Goal: Book appointment/travel/reservation

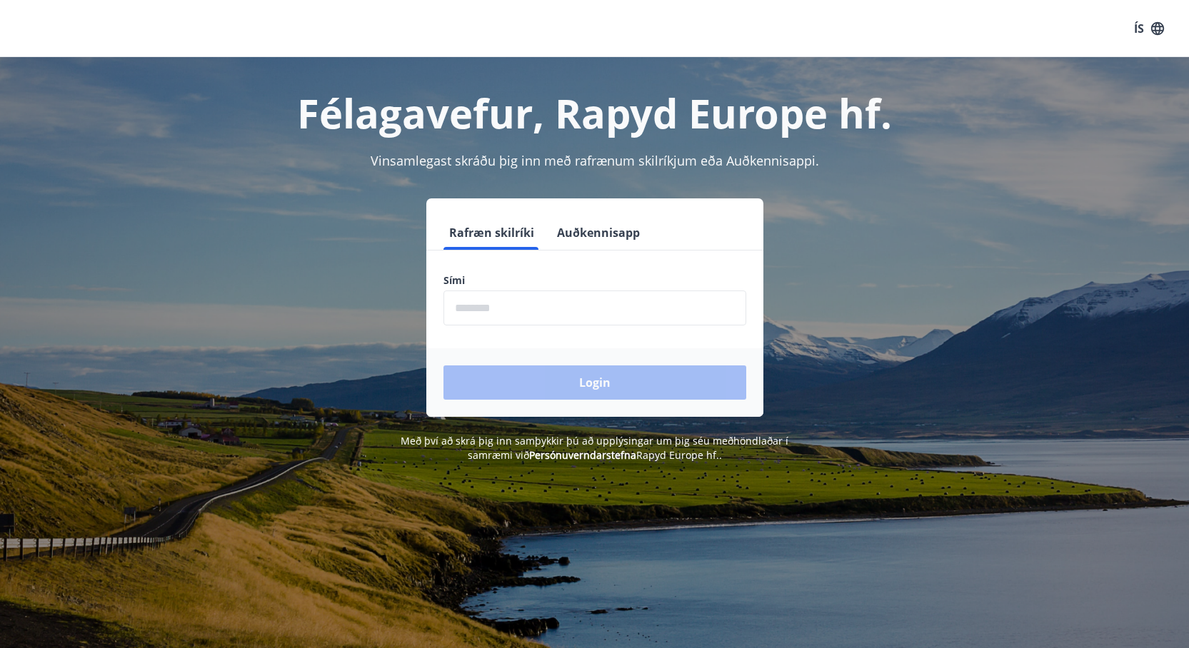
click at [528, 308] on input "phone" at bounding box center [594, 308] width 303 height 35
type input "********"
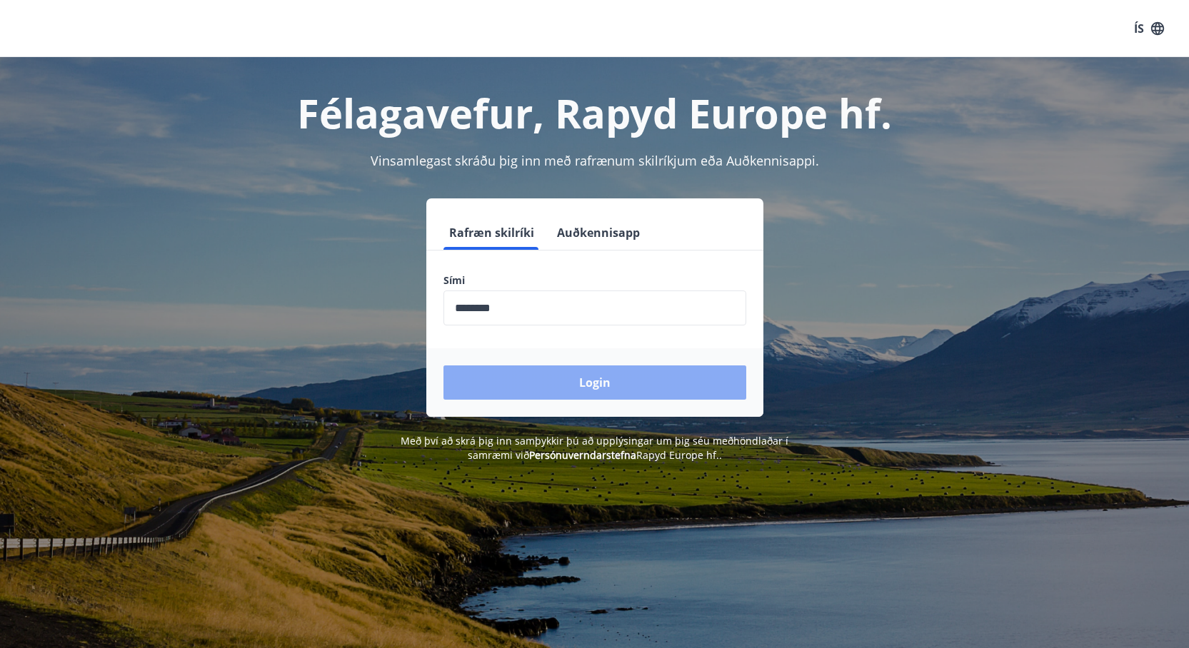
click at [592, 377] on button "Login" at bounding box center [594, 383] width 303 height 34
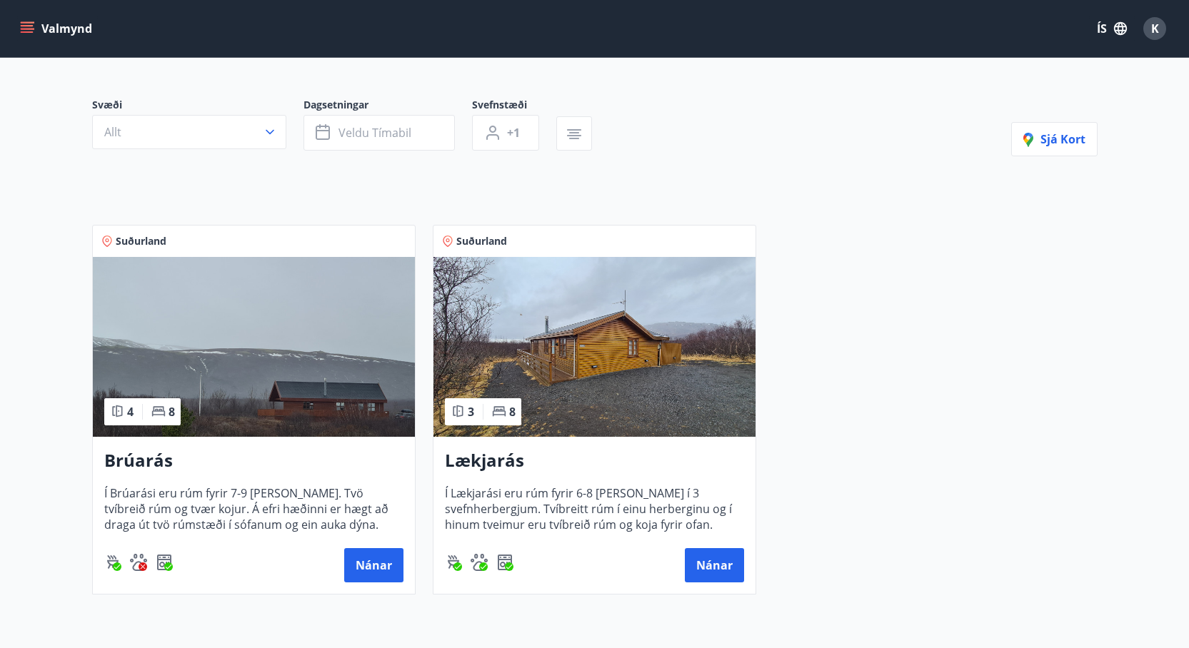
scroll to position [36, 0]
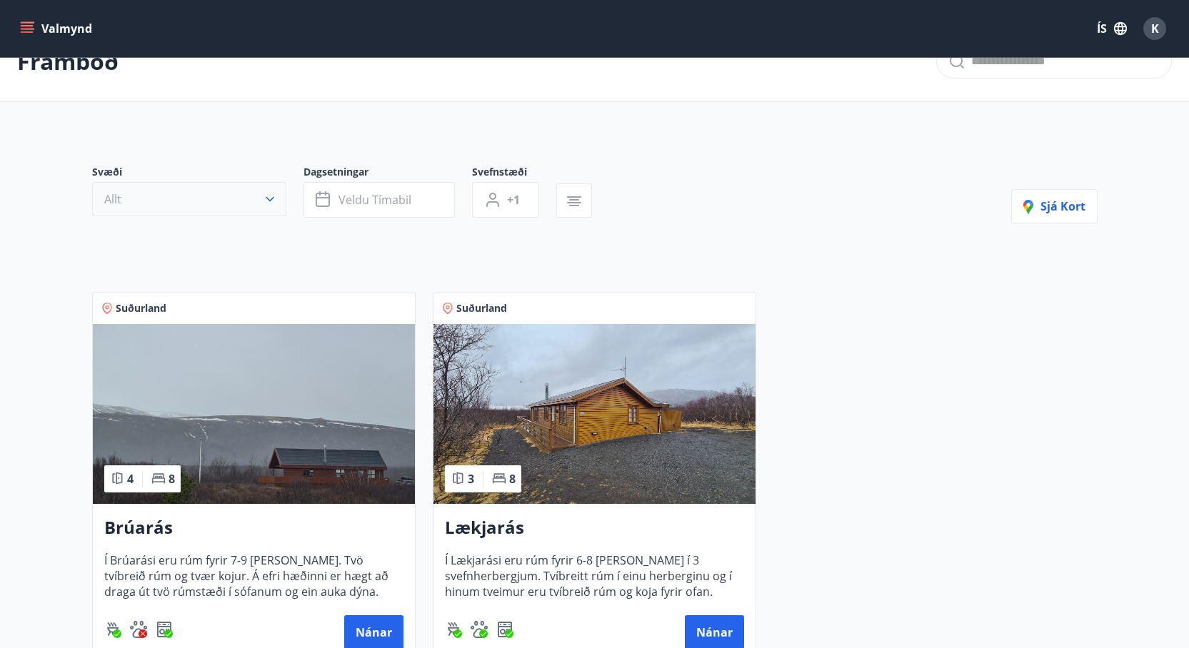
click at [267, 206] on icon "button" at bounding box center [270, 199] width 14 height 14
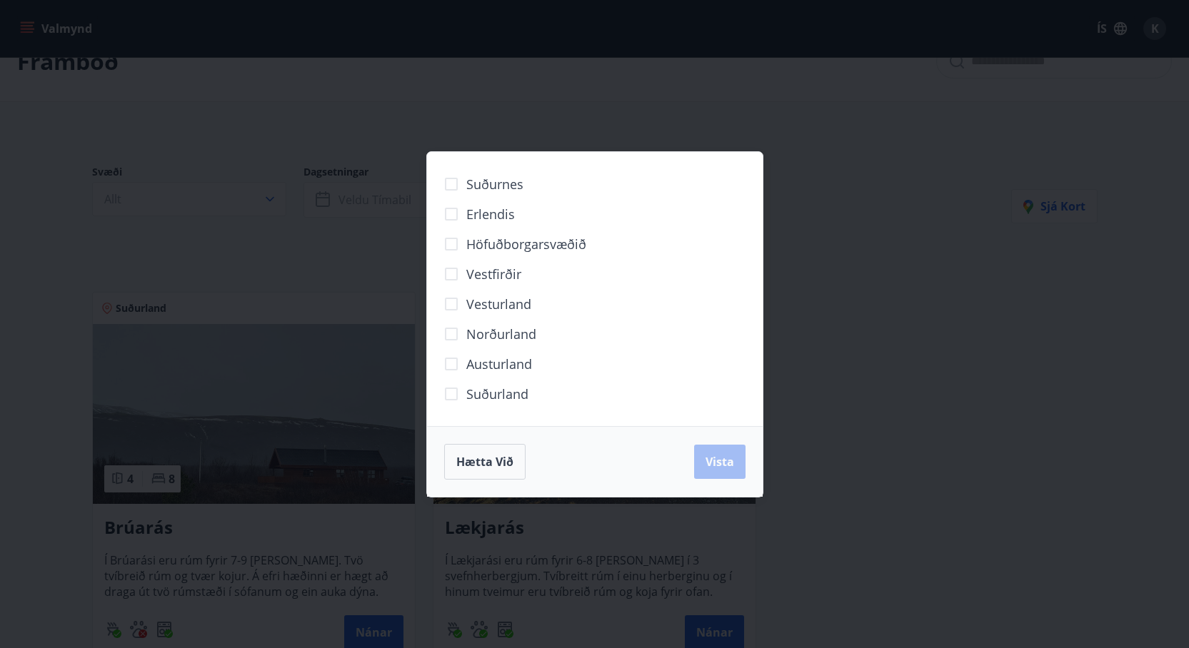
click at [488, 393] on span "Suðurland" at bounding box center [497, 394] width 62 height 19
click at [695, 460] on button "Vista" at bounding box center [719, 462] width 51 height 34
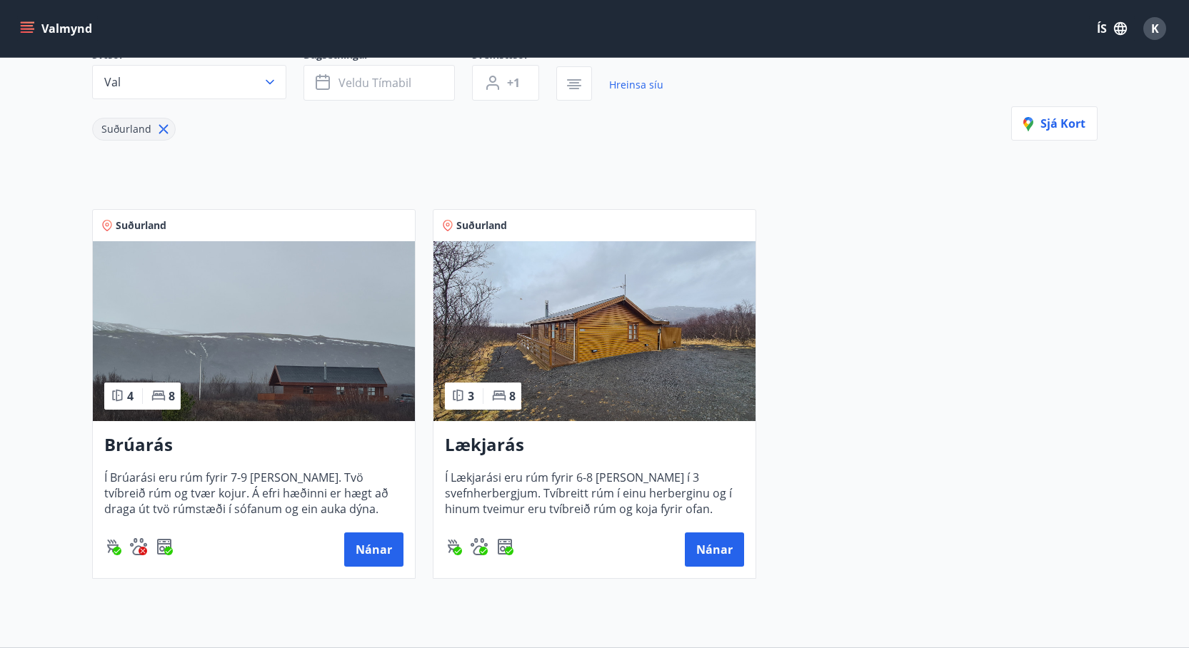
scroll to position [165, 0]
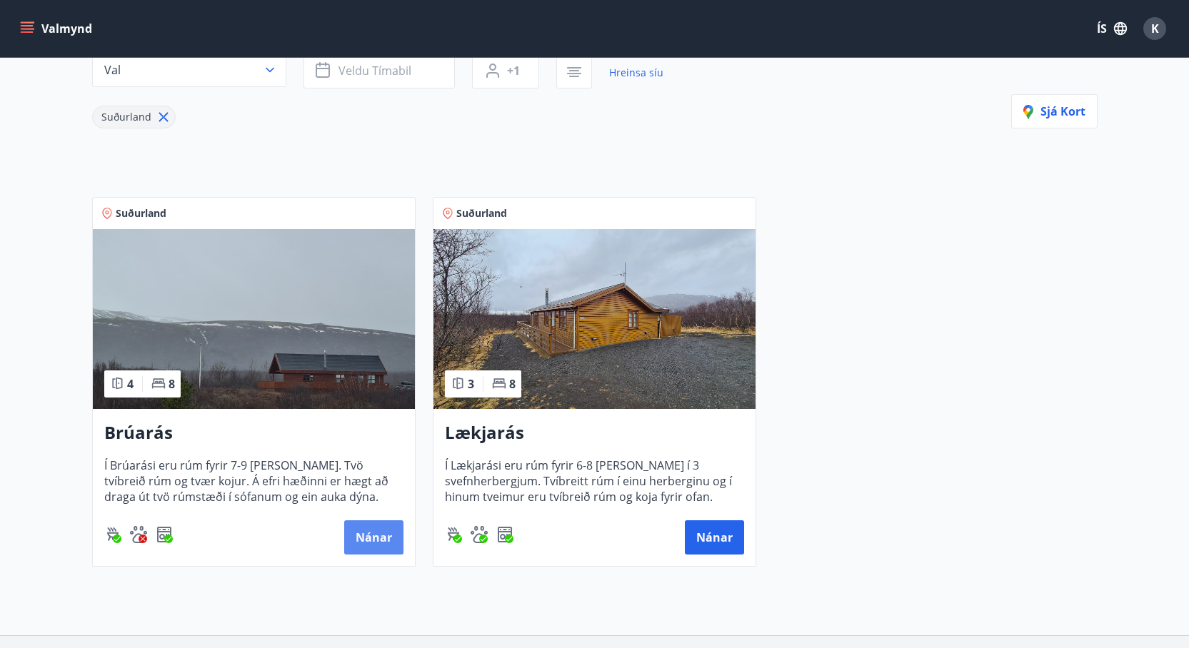
click at [374, 534] on button "Nánar" at bounding box center [373, 538] width 59 height 34
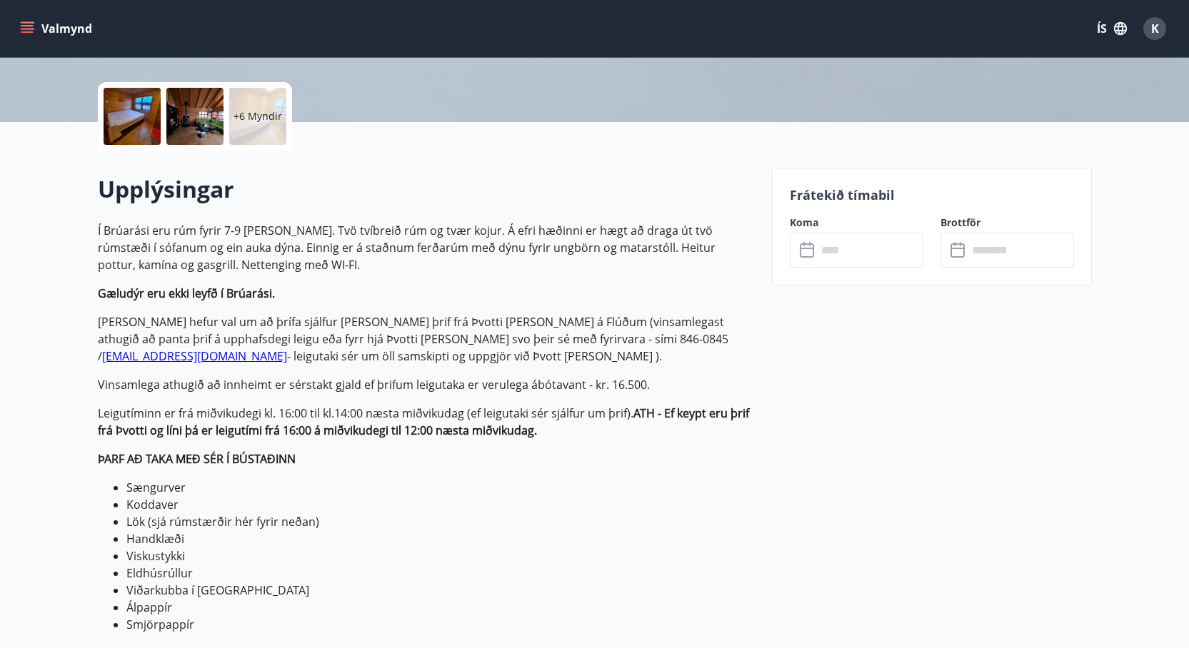
scroll to position [313, 0]
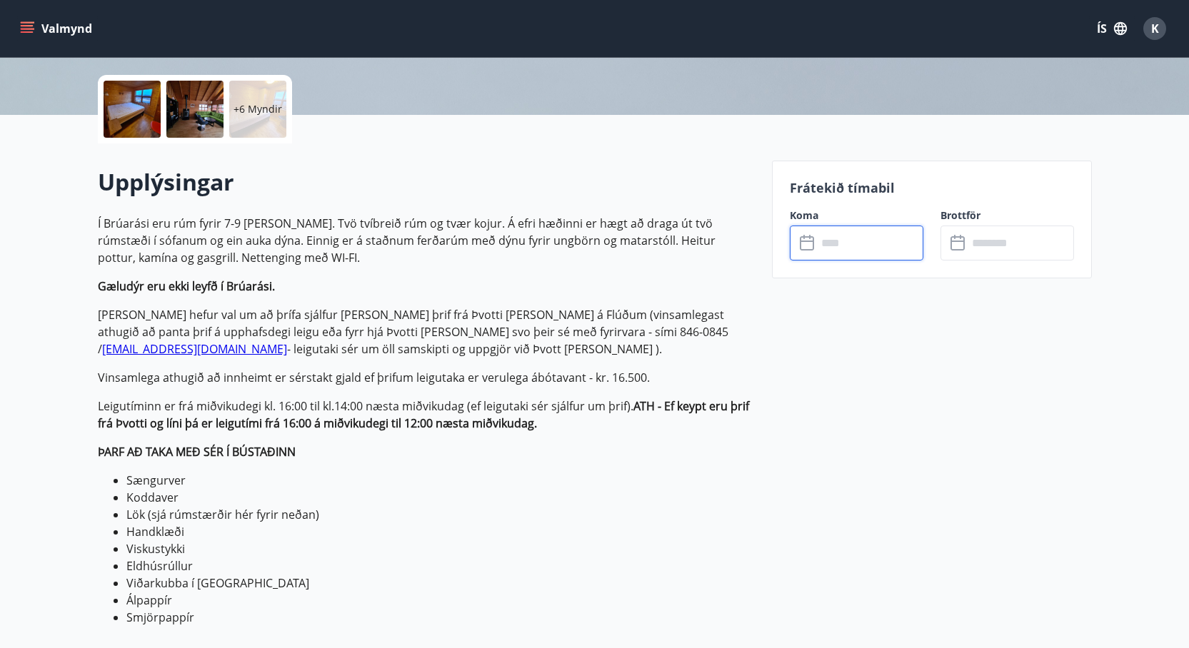
click at [855, 253] on input "text" at bounding box center [870, 243] width 106 height 35
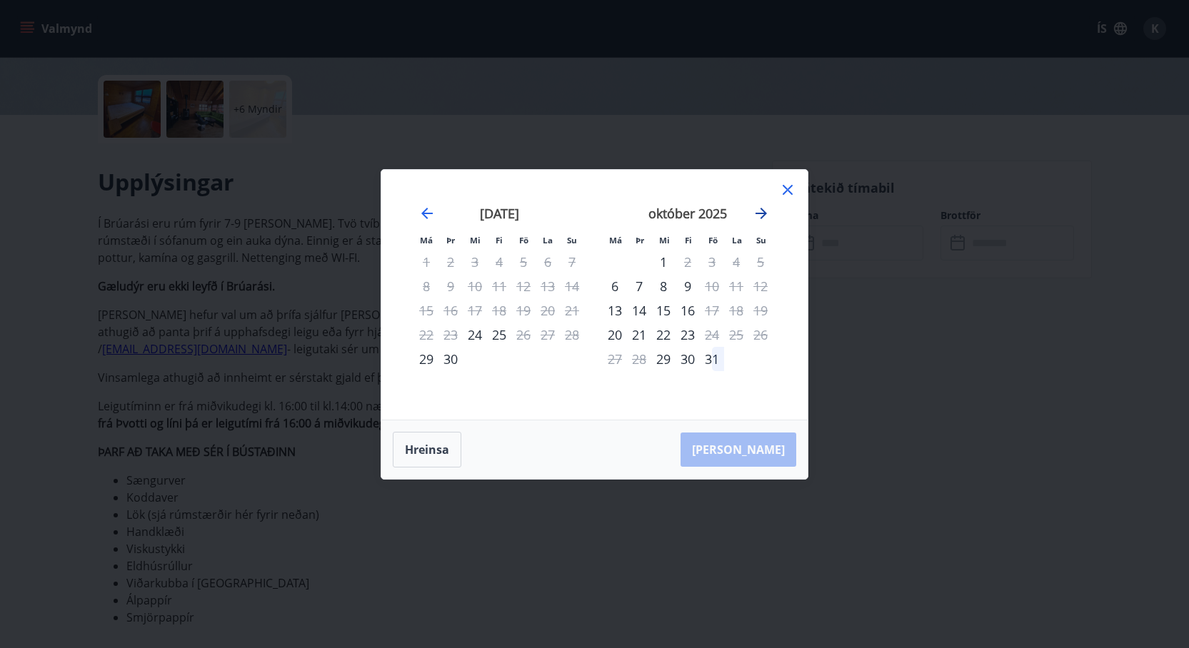
click at [765, 212] on icon "Move forward to switch to the next month." at bounding box center [761, 213] width 17 height 17
click at [760, 212] on icon "Move forward to switch to the next month." at bounding box center [760, 213] width 11 height 11
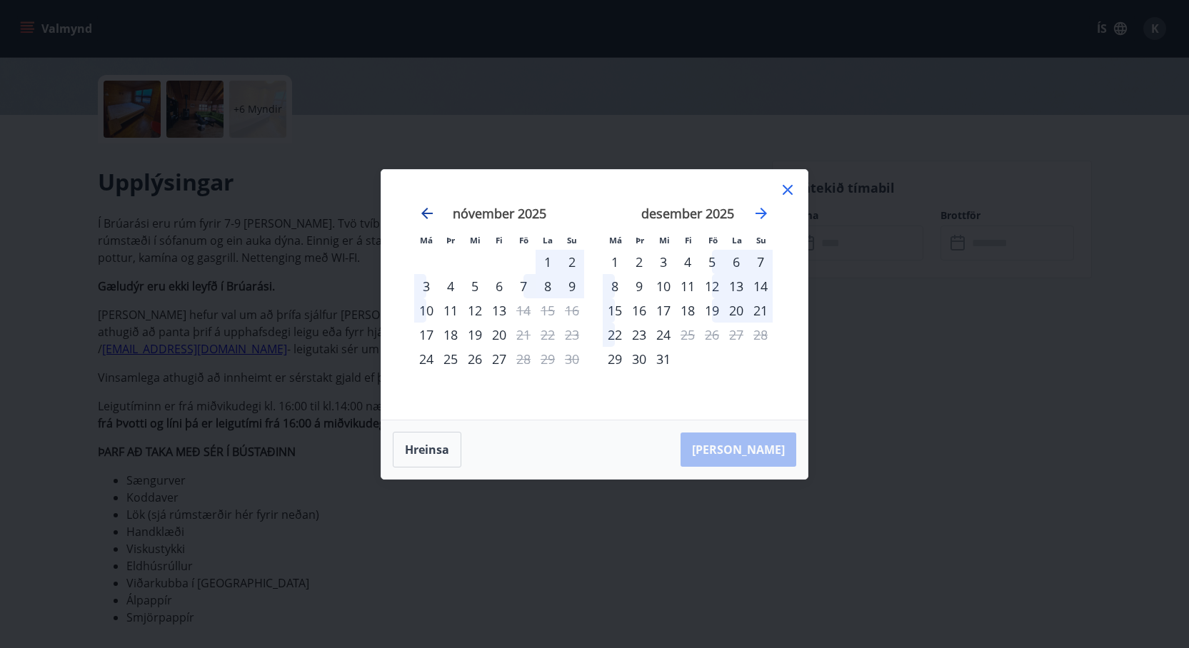
click at [428, 212] on icon "Move backward to switch to the previous month." at bounding box center [426, 213] width 11 height 11
click at [765, 214] on icon "Move forward to switch to the next month." at bounding box center [761, 213] width 17 height 17
click at [425, 211] on icon "Move backward to switch to the previous month." at bounding box center [426, 213] width 11 height 11
click at [785, 191] on icon at bounding box center [788, 190] width 10 height 10
